Goal: Find specific page/section: Find specific page/section

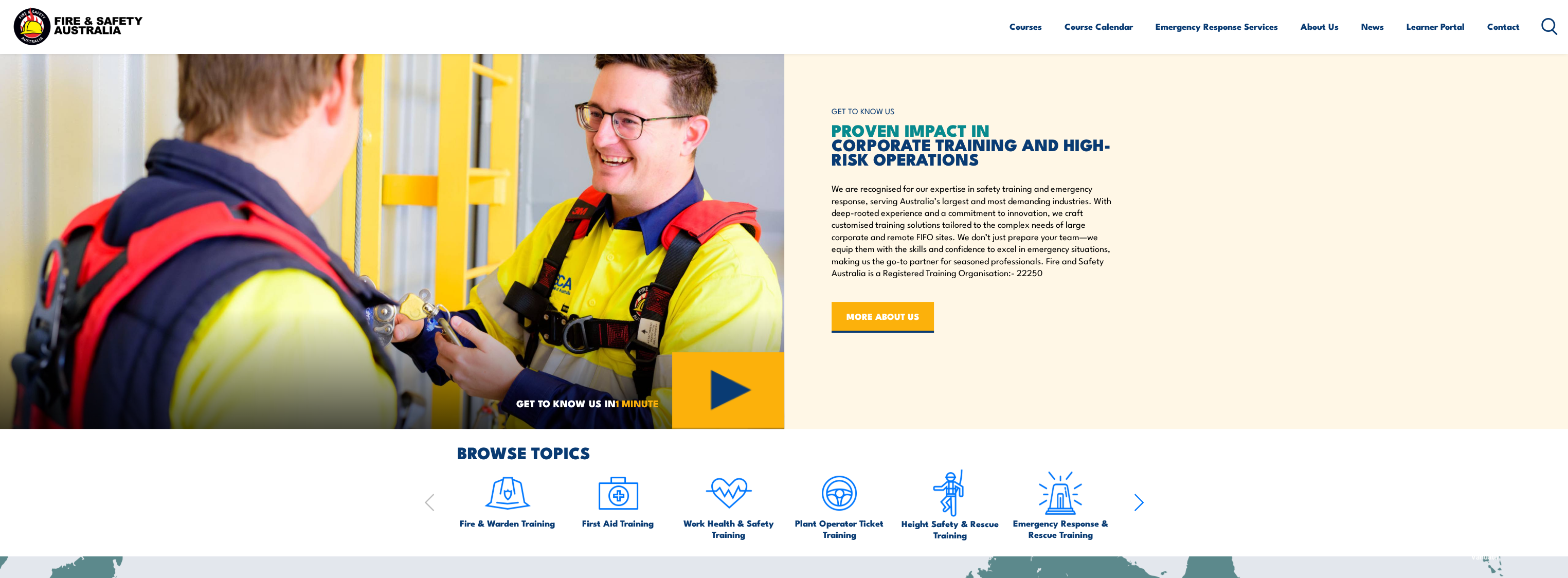
scroll to position [462, 0]
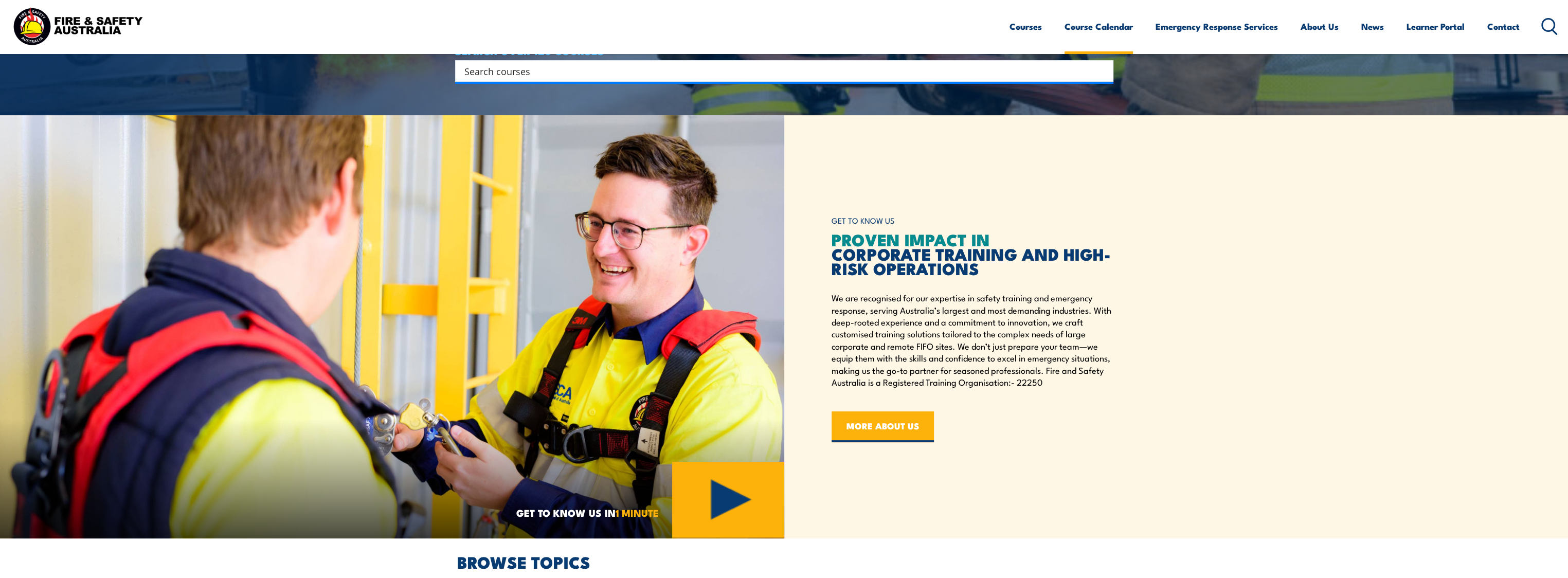
click at [1067, 27] on link "Course Calendar" at bounding box center [1099, 26] width 68 height 27
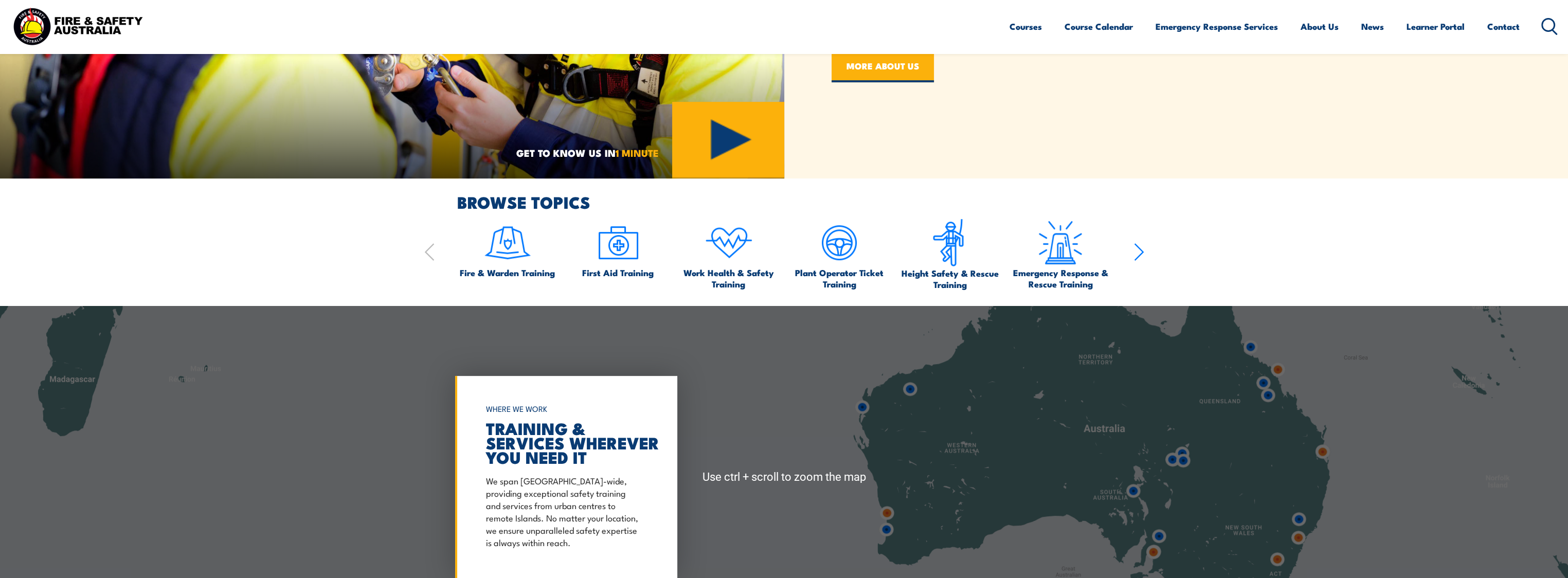
scroll to position [771, 0]
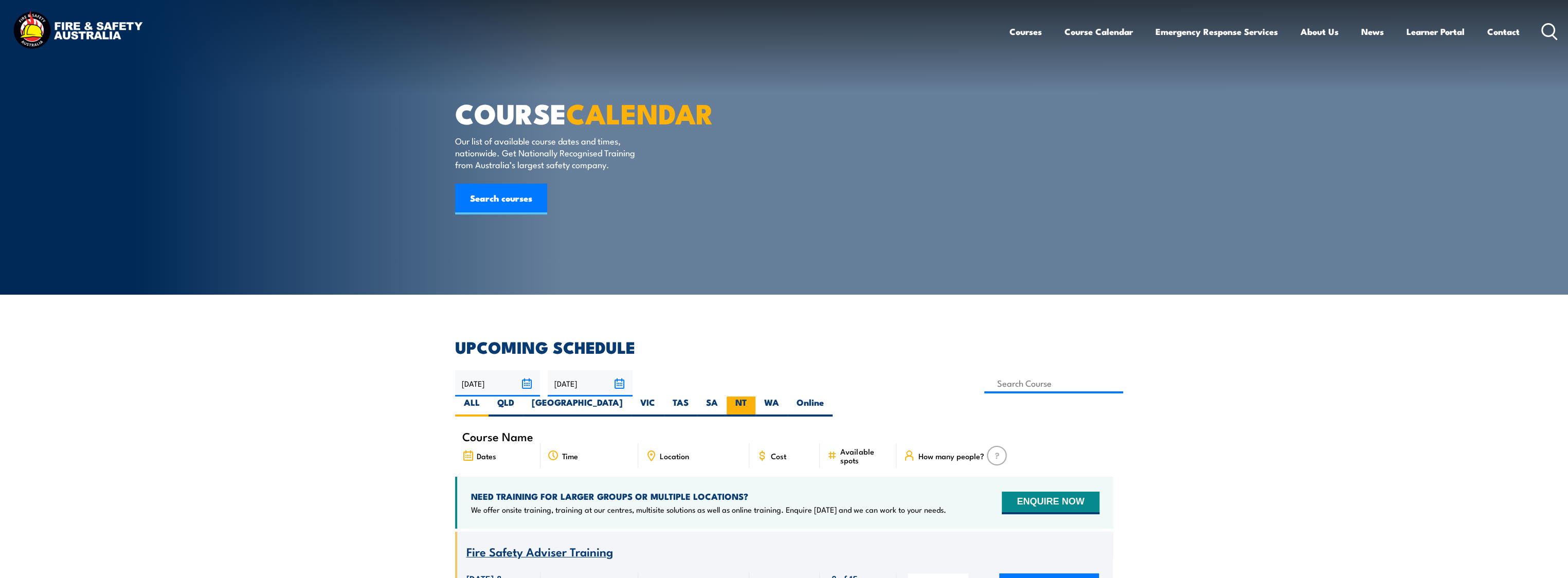
click at [755, 396] on label "NT" at bounding box center [741, 406] width 29 height 20
click at [754, 396] on input "NT" at bounding box center [750, 399] width 7 height 7
radio input "true"
click at [755, 396] on label "NT" at bounding box center [741, 406] width 29 height 20
click at [754, 396] on input "NT" at bounding box center [750, 399] width 7 height 7
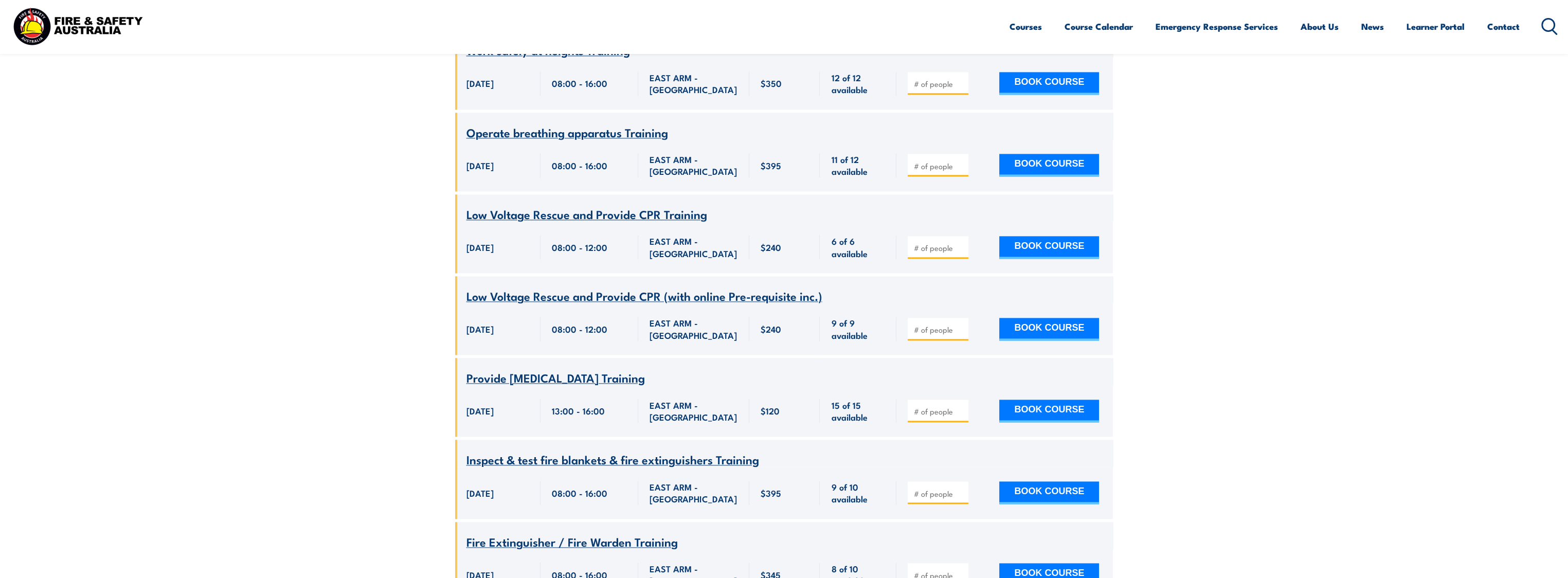
scroll to position [2858, 0]
